Goal: Task Accomplishment & Management: Manage account settings

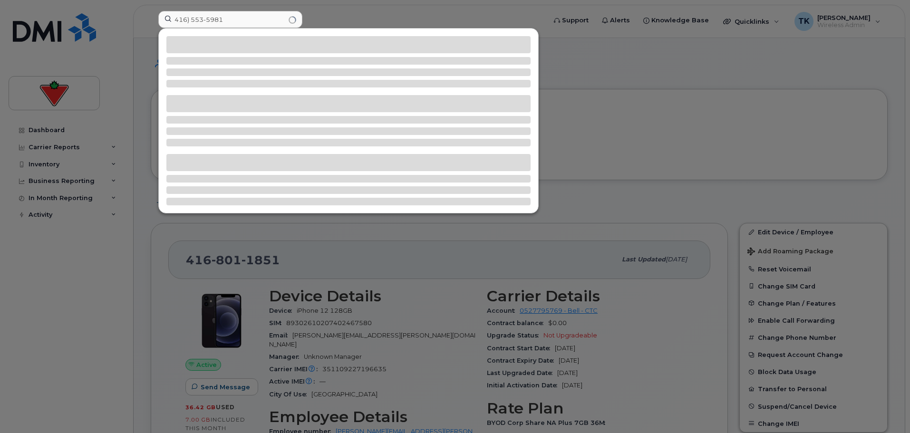
click at [191, 19] on input "416) 553-5981" at bounding box center [230, 19] width 144 height 17
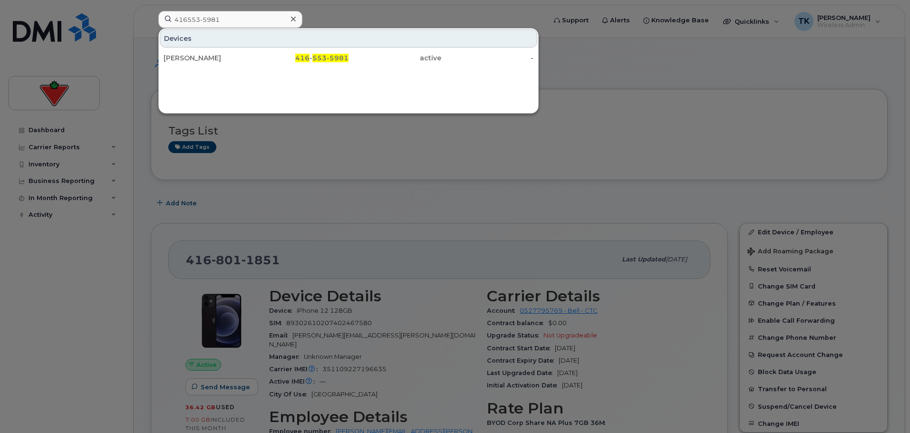
click at [203, 20] on input "416553-5981" at bounding box center [230, 19] width 144 height 17
drag, startPoint x: 235, startPoint y: 17, endPoint x: 11, endPoint y: -9, distance: 225.4
type input "4165535981"
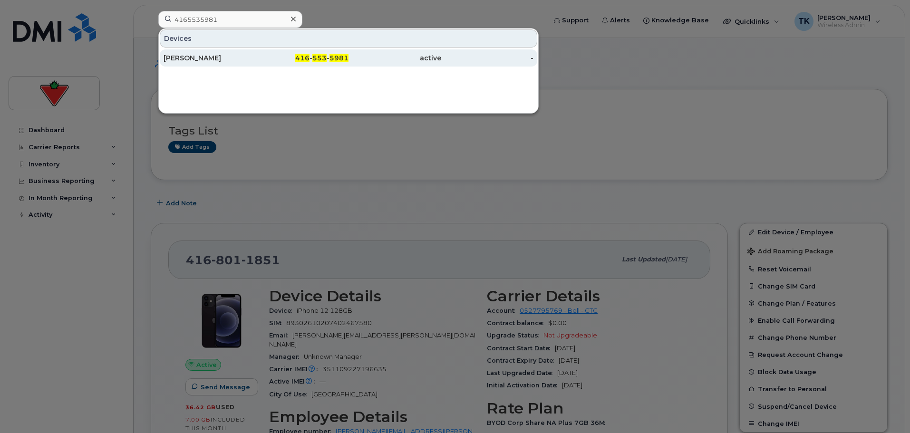
click at [186, 58] on div "Sean Chung" at bounding box center [210, 58] width 93 height 10
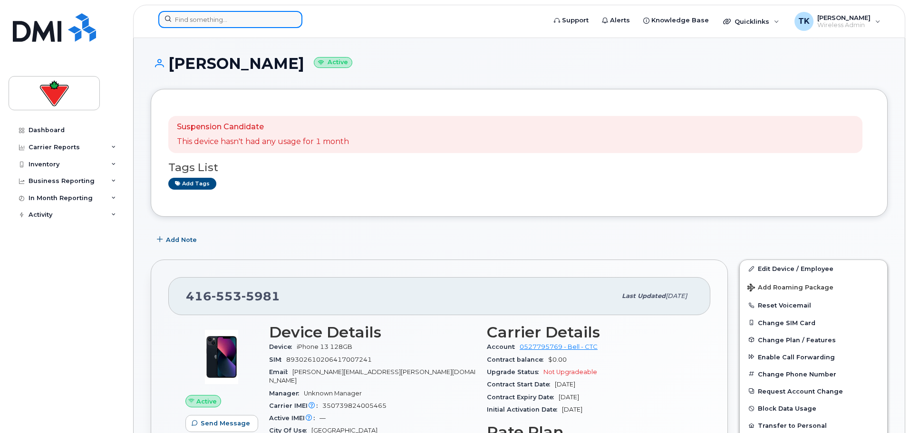
click at [219, 27] on input at bounding box center [230, 19] width 144 height 17
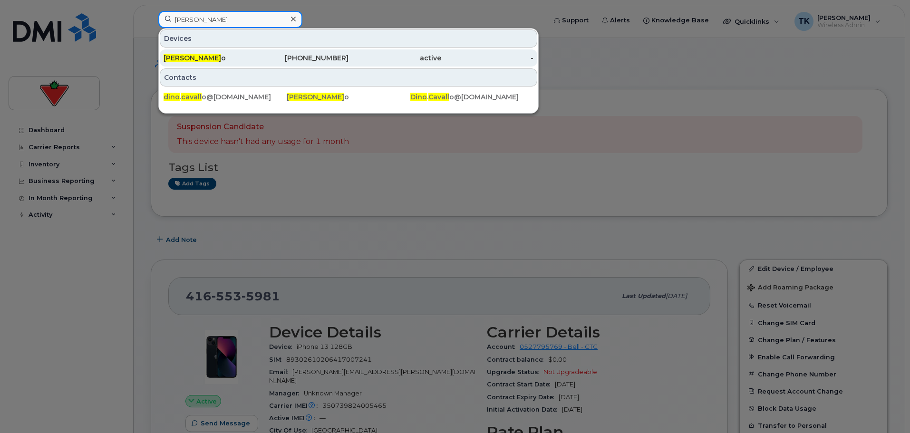
type input "dino cavall"
click at [210, 57] on div "Dino Cavall o" at bounding box center [210, 58] width 93 height 10
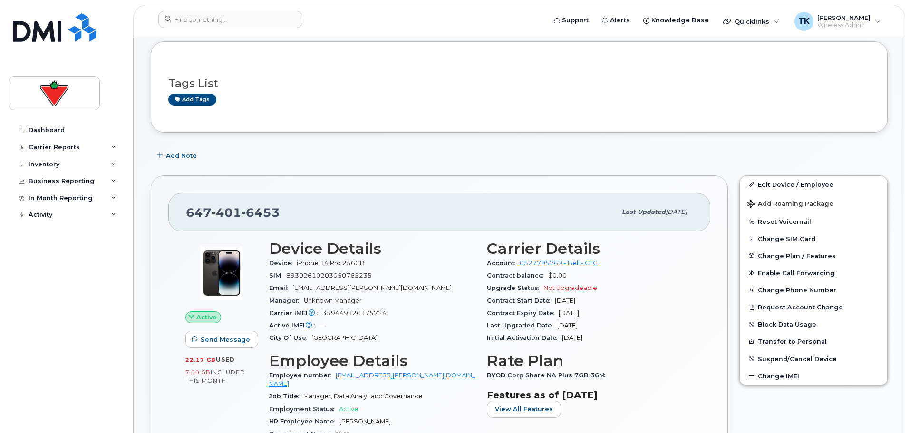
scroll to position [95, 0]
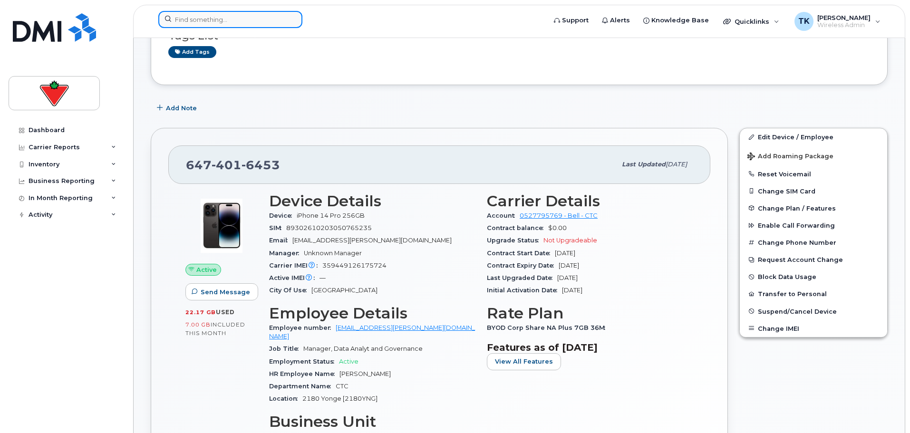
click at [207, 23] on input at bounding box center [230, 19] width 144 height 17
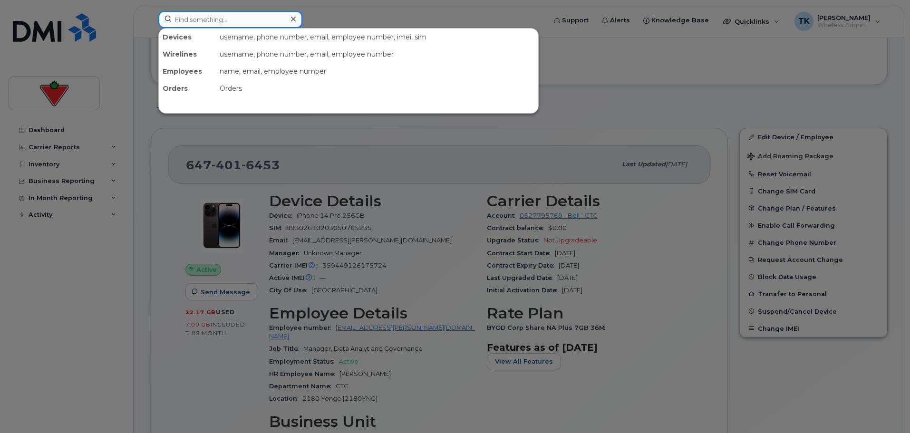
paste input "647-326-7591"
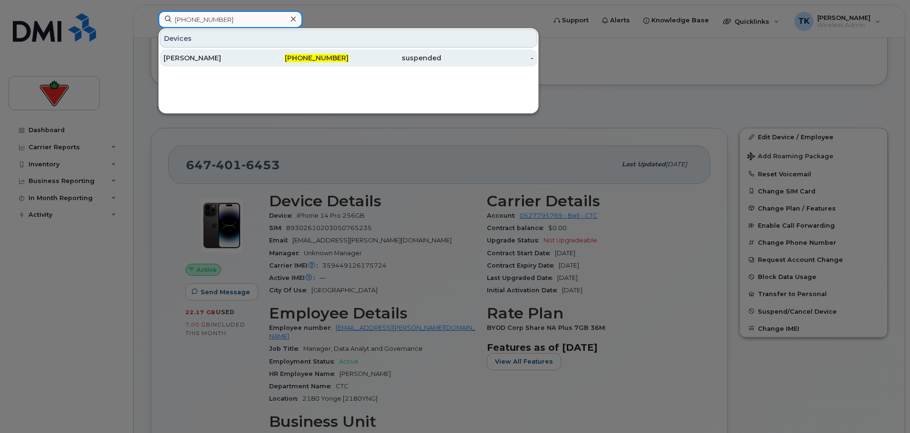
type input "647-326-7591"
click at [221, 60] on div "Kate Vokral" at bounding box center [210, 58] width 93 height 10
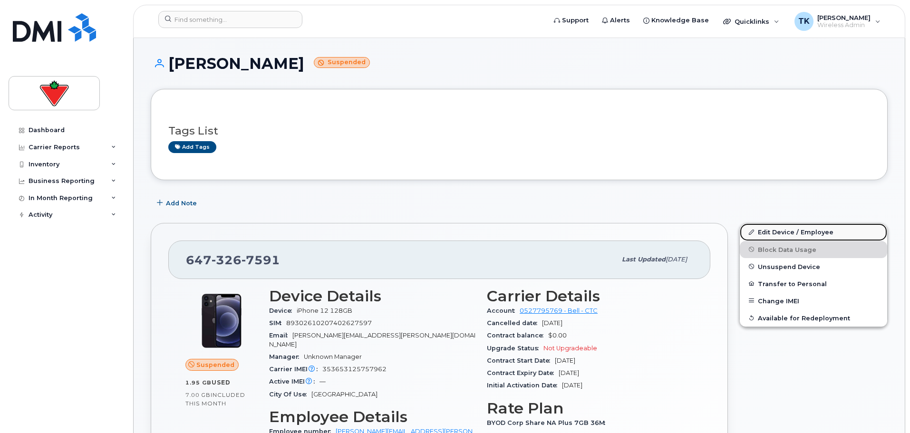
click at [778, 229] on link "Edit Device / Employee" at bounding box center [813, 231] width 147 height 17
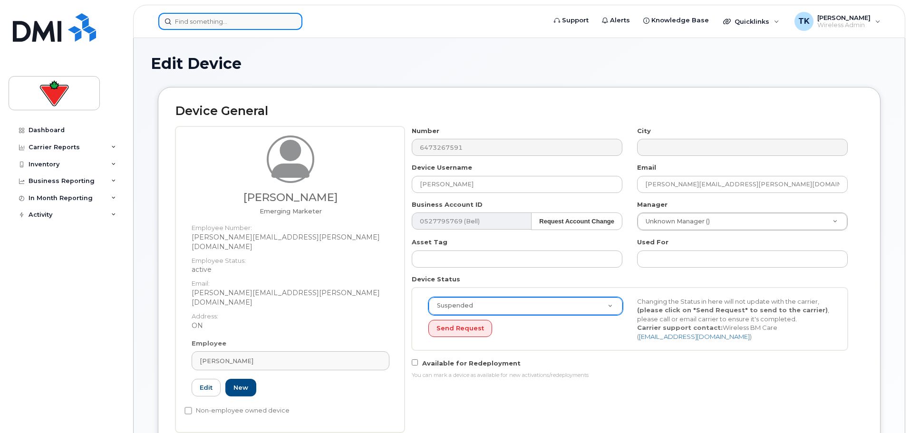
click at [222, 25] on input at bounding box center [230, 21] width 144 height 17
paste input "416-802-0647"
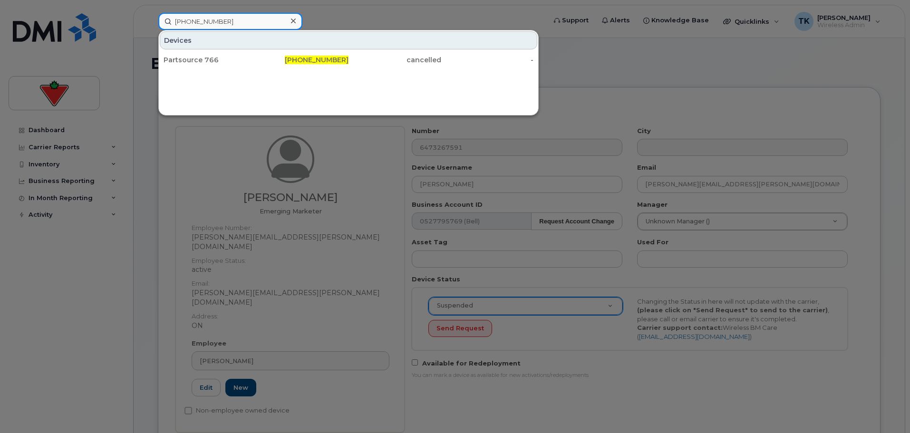
drag, startPoint x: 246, startPoint y: 22, endPoint x: -147, endPoint y: 7, distance: 393.5
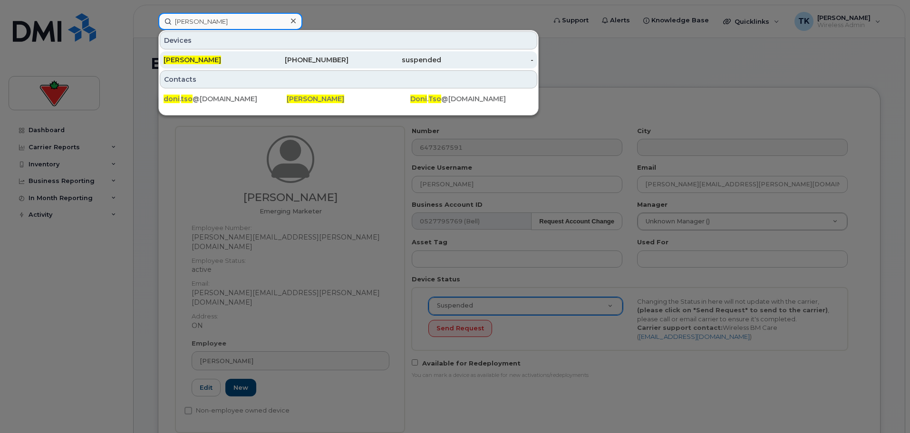
type input "doni tso"
click at [208, 60] on div "Doni Tso" at bounding box center [210, 60] width 93 height 10
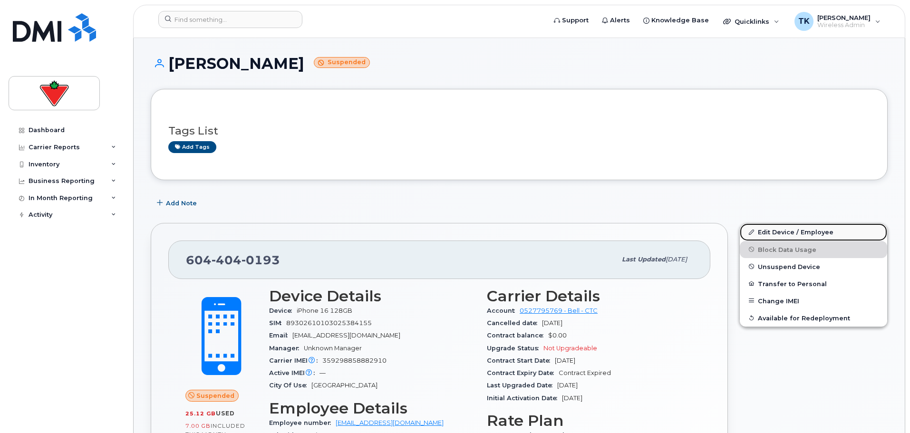
click at [802, 232] on link "Edit Device / Employee" at bounding box center [813, 231] width 147 height 17
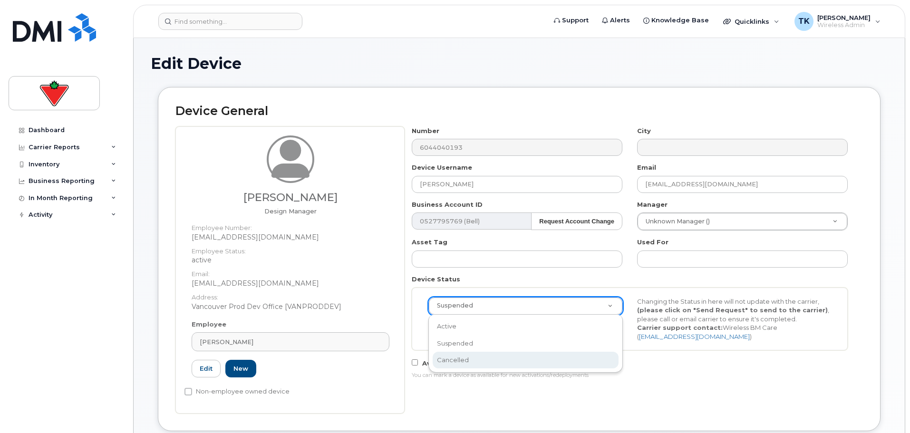
select select "cancelled"
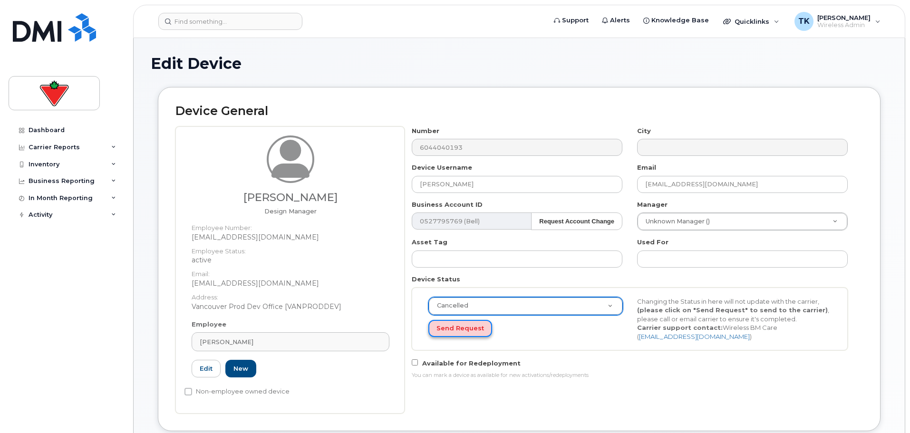
click at [453, 329] on button "Send Request" at bounding box center [460, 329] width 64 height 18
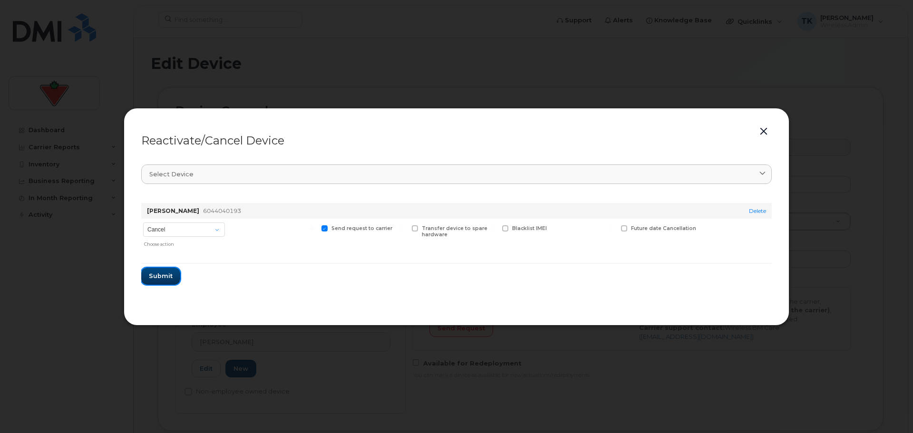
click at [164, 279] on span "Submit" at bounding box center [161, 275] width 24 height 9
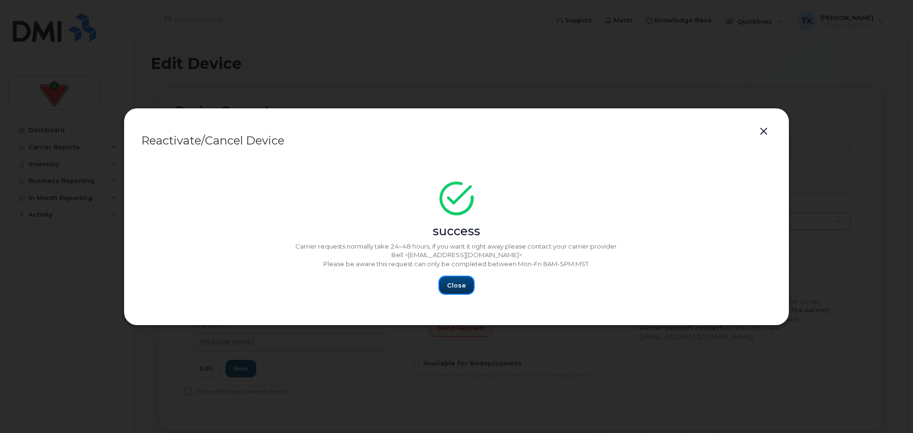
click at [464, 287] on span "Close" at bounding box center [456, 285] width 19 height 9
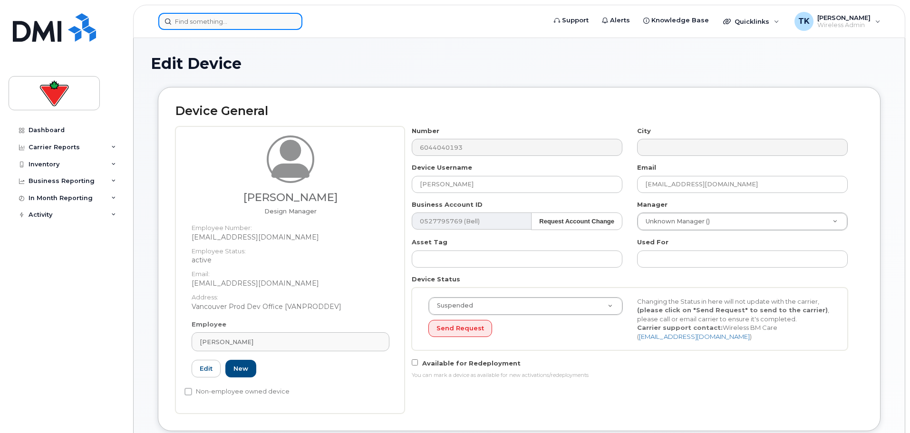
click at [272, 19] on input at bounding box center [230, 21] width 144 height 17
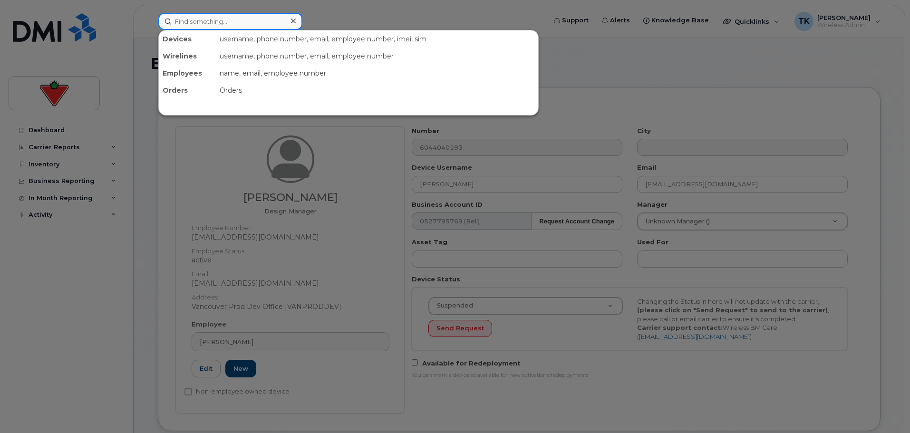
paste input "[PERSON_NAME]"
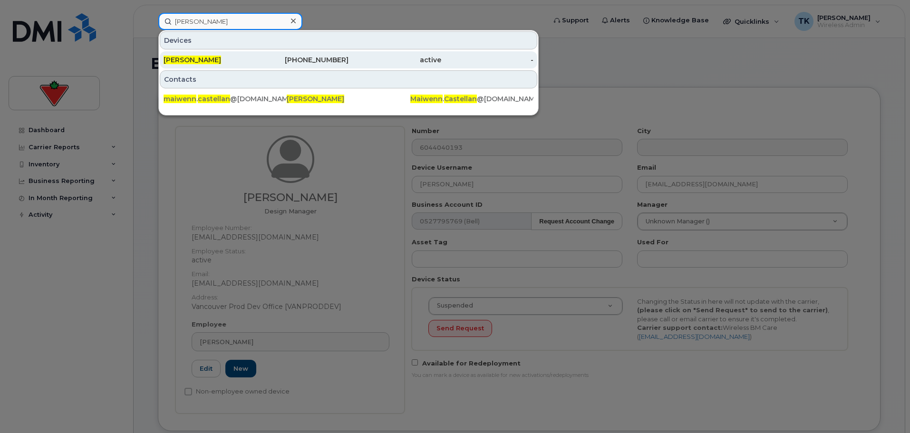
type input "[PERSON_NAME]"
click at [195, 59] on span "[PERSON_NAME]" at bounding box center [193, 60] width 58 height 9
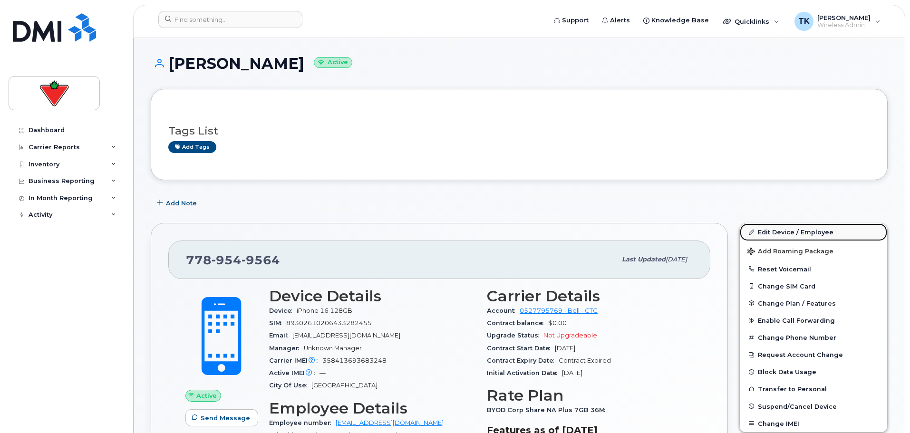
click at [775, 233] on link "Edit Device / Employee" at bounding box center [813, 231] width 147 height 17
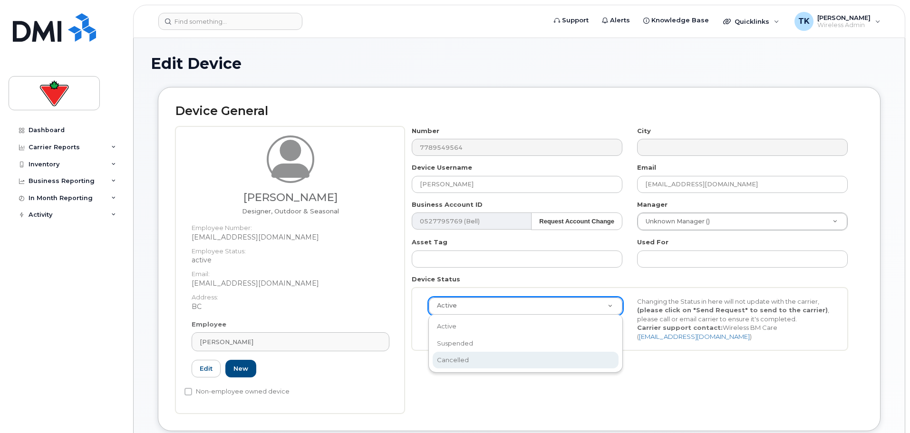
select select "cancelled"
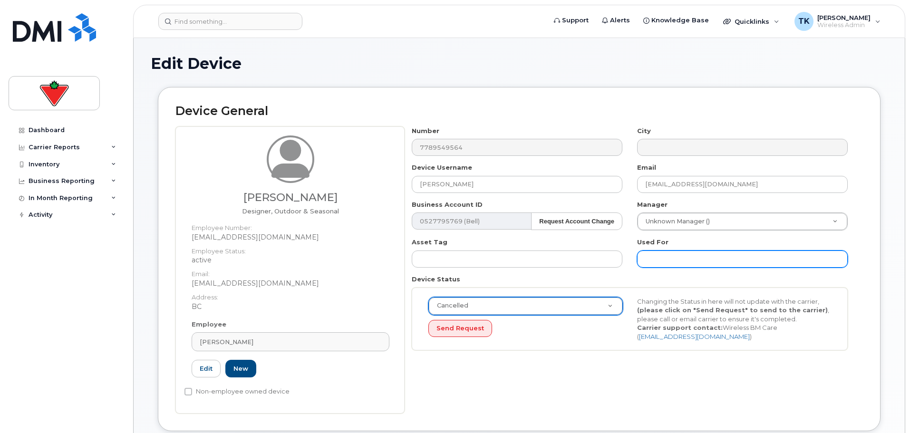
click at [697, 259] on input "text" at bounding box center [742, 259] width 211 height 17
type input "D"
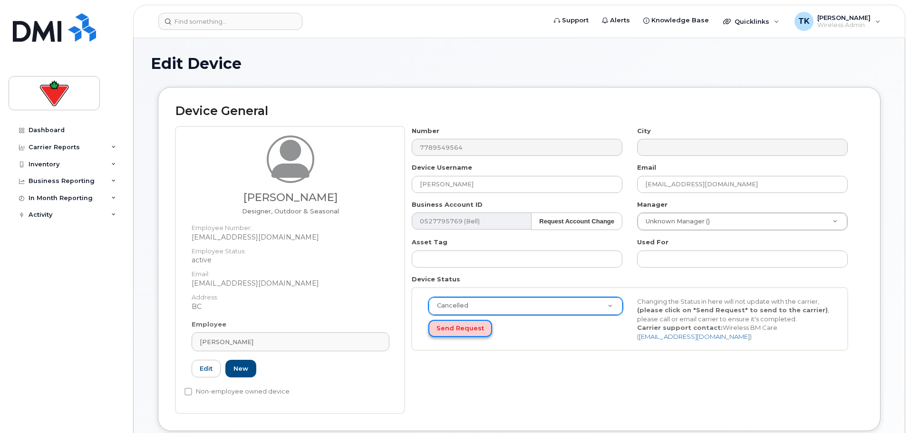
click at [461, 331] on button "Send Request" at bounding box center [460, 329] width 64 height 18
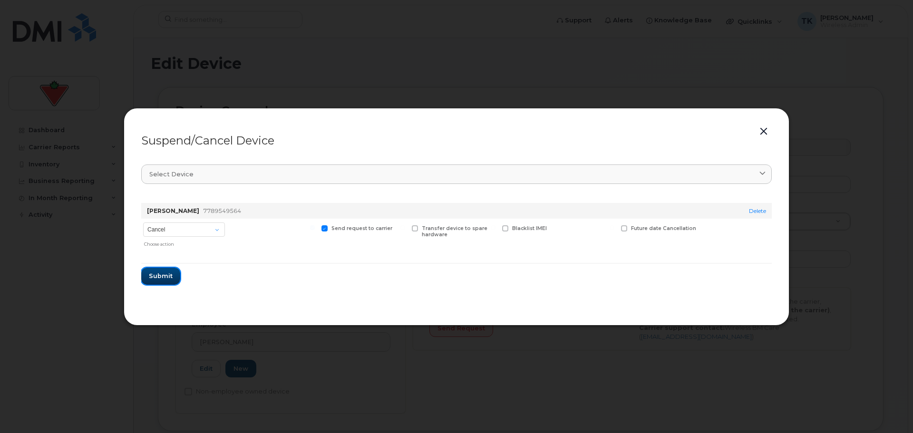
click at [168, 279] on span "Submit" at bounding box center [161, 275] width 24 height 9
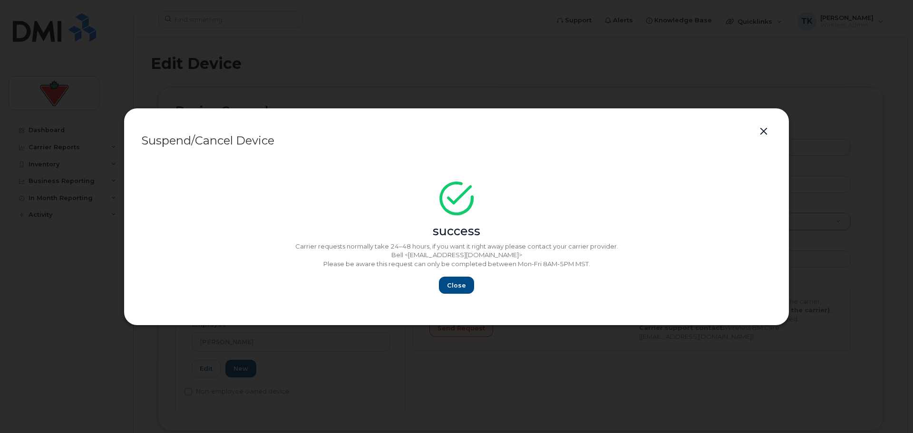
click at [434, 287] on div "Close" at bounding box center [456, 285] width 630 height 17
click at [451, 280] on button "Close" at bounding box center [456, 285] width 34 height 17
